Goal: Transaction & Acquisition: Purchase product/service

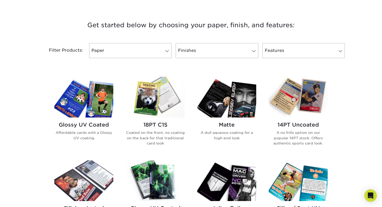
scroll to position [193, 0]
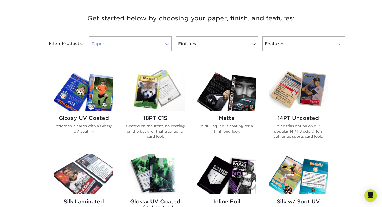
click at [145, 44] on link "Paper" at bounding box center [130, 43] width 82 height 15
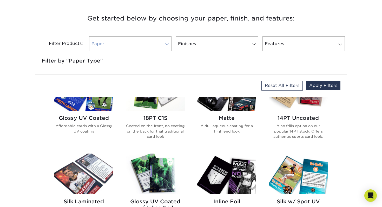
click at [145, 44] on link "Paper" at bounding box center [130, 43] width 82 height 15
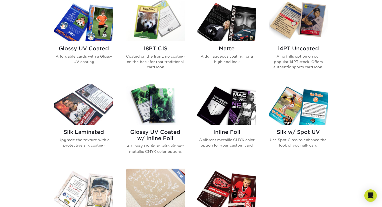
scroll to position [262, 0]
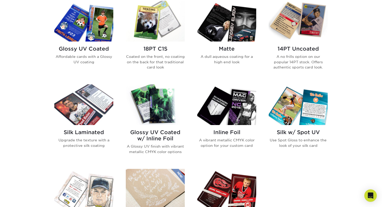
click at [159, 102] on img at bounding box center [155, 104] width 59 height 41
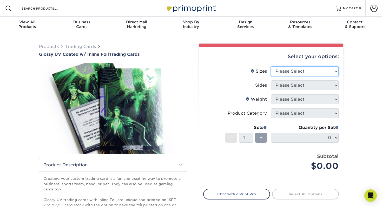
click at [302, 74] on select "Please Select 2.5" x 3.5"" at bounding box center [305, 72] width 68 height 10
select select "2.50x3.50"
click at [271, 67] on select "Please Select 2.5" x 3.5"" at bounding box center [305, 72] width 68 height 10
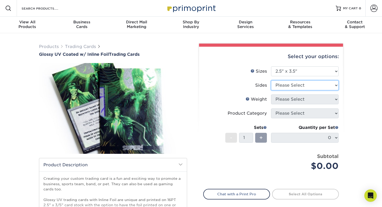
click at [297, 86] on select "Please Select Print Both Sides - Foil Back Only Print Both Sides - Foil Both Si…" at bounding box center [305, 86] width 68 height 10
select select "e9e9dfb3-fba1-4d60-972c-fd9ca5904d33"
click at [271, 81] on select "Please Select Print Both Sides - Foil Back Only Print Both Sides - Foil Both Si…" at bounding box center [305, 86] width 68 height 10
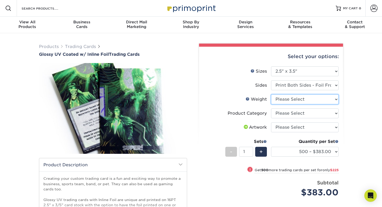
click at [309, 101] on select "Please Select 16PT" at bounding box center [305, 100] width 68 height 10
select select "16PT"
click at [271, 95] on select "Please Select 16PT" at bounding box center [305, 100] width 68 height 10
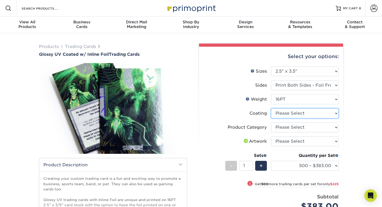
click at [302, 115] on select at bounding box center [305, 114] width 68 height 10
select select "ae367451-b2b8-45df-a344-0f05b6a12993"
click at [271, 109] on select at bounding box center [305, 114] width 68 height 10
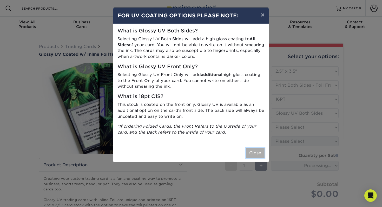
click at [260, 152] on button "Close" at bounding box center [255, 153] width 19 height 10
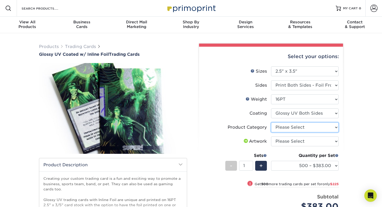
click at [301, 126] on select "Please Select Trading Cards" at bounding box center [305, 128] width 68 height 10
select select "c2f9bce9-36c2-409d-b101-c29d9d031e18"
click at [271, 123] on select "Please Select Trading Cards" at bounding box center [305, 128] width 68 height 10
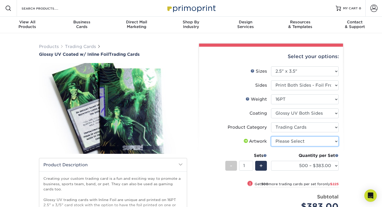
click at [301, 141] on select "Please Select I will upload files I need a design - $100" at bounding box center [305, 142] width 68 height 10
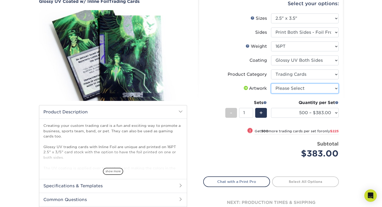
scroll to position [55, 0]
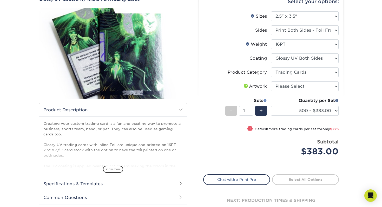
click at [265, 100] on span at bounding box center [265, 101] width 4 height 4
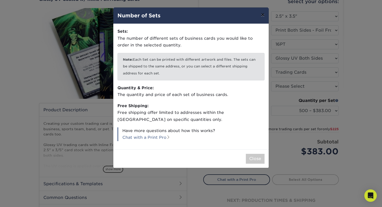
click at [263, 14] on button "×" at bounding box center [263, 15] width 12 height 15
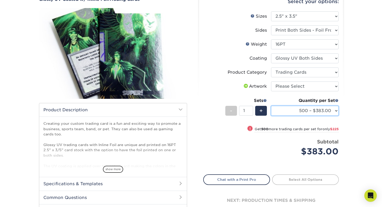
click at [301, 112] on select "500 – $383.00 1000 – $608.00 2500 – $883.00 5000 – $1252.00" at bounding box center [305, 111] width 68 height 10
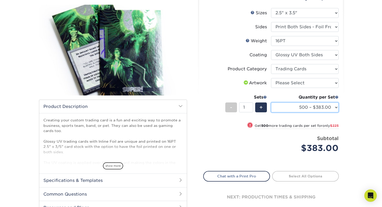
scroll to position [57, 0]
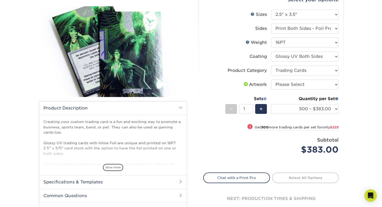
click at [266, 99] on span at bounding box center [265, 99] width 4 height 4
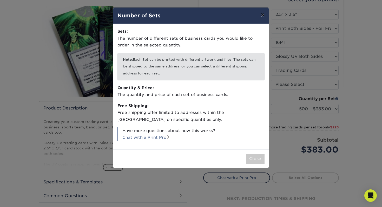
click at [260, 16] on button "×" at bounding box center [263, 15] width 12 height 15
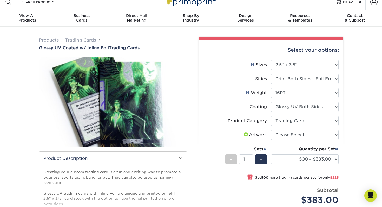
scroll to position [4, 0]
